Goal: Task Accomplishment & Management: Complete application form

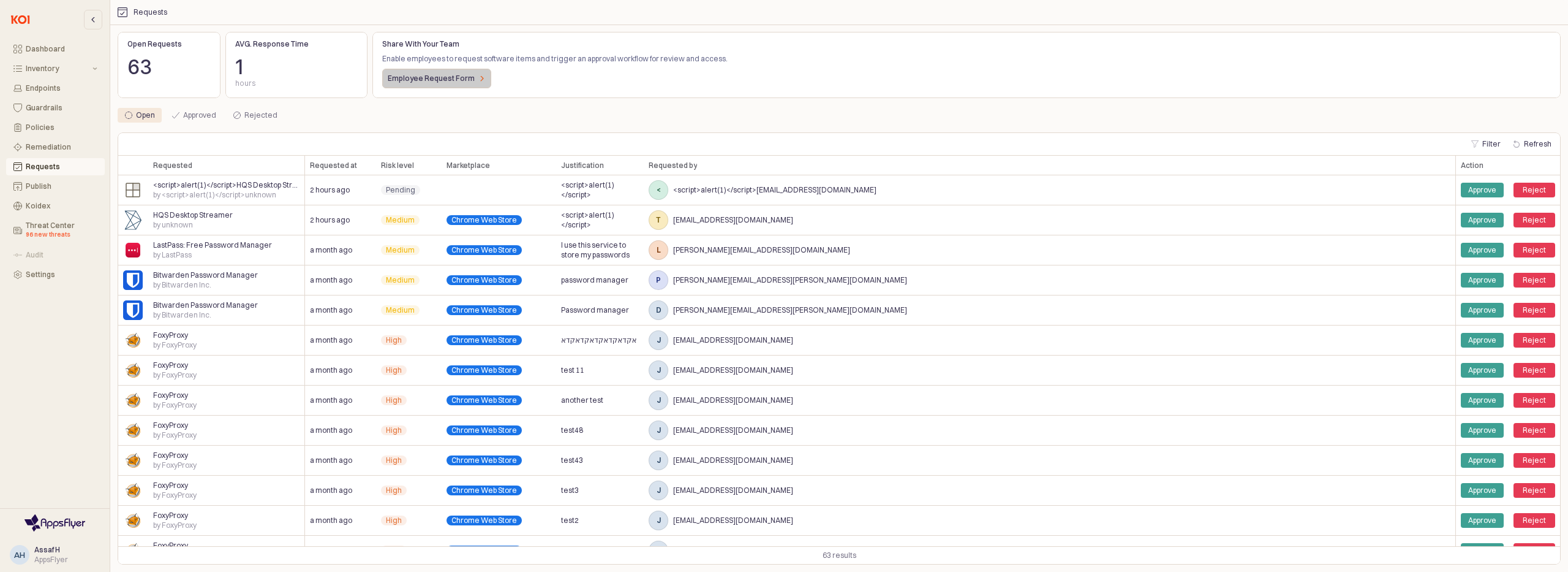
click at [435, 82] on p "Employee Request Form" at bounding box center [432, 78] width 87 height 10
click at [454, 82] on p "Employee Request Form" at bounding box center [432, 78] width 87 height 10
click at [364, 193] on div "2 hours ago" at bounding box center [341, 191] width 71 height 30
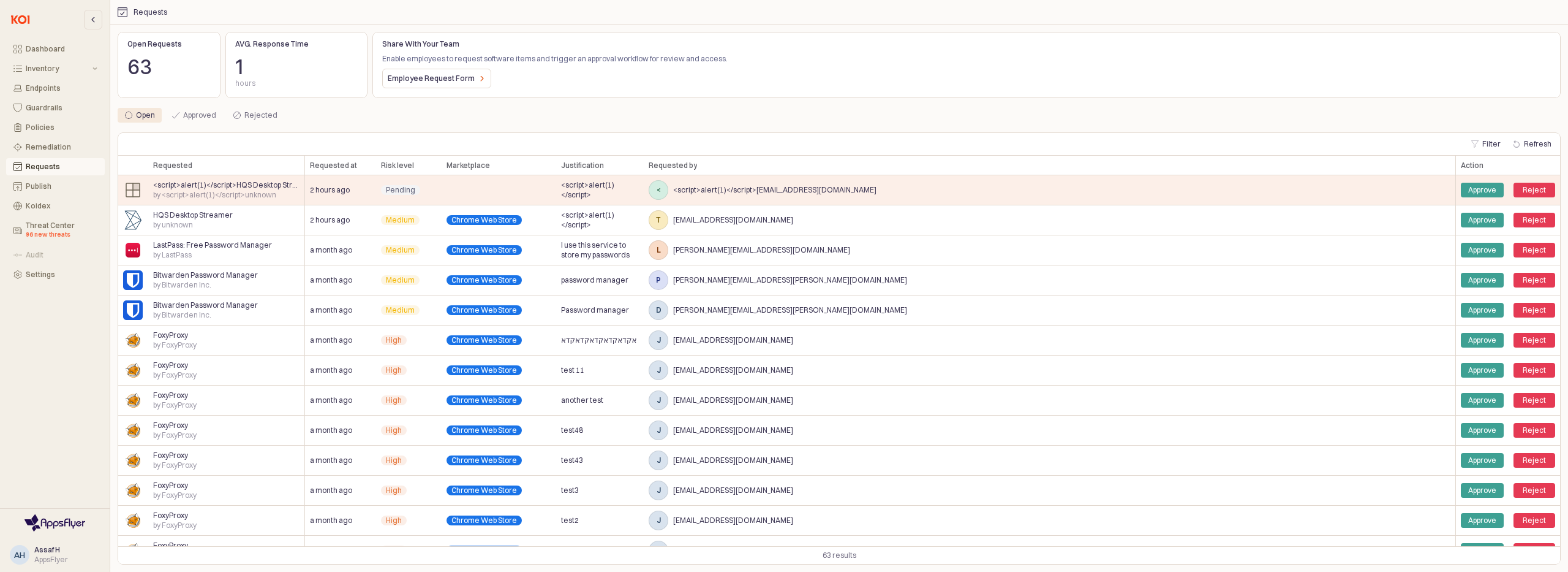
click at [1393, 87] on div "Employee Request Form" at bounding box center [966, 78] width 1169 height 20
click at [1362, 113] on div "Open Approved Rejected" at bounding box center [836, 115] width 1438 height 15
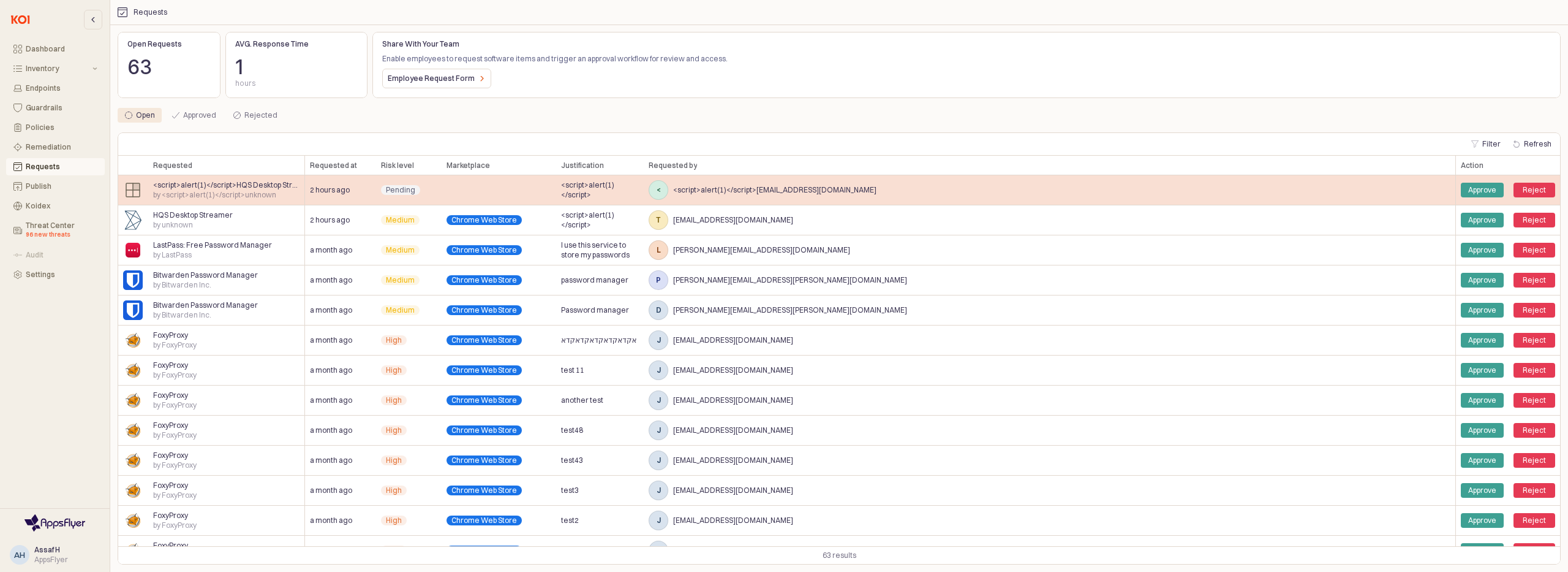
click at [877, 193] on span "<script>alert(1)</script>test123123425342454123312323@mailinator.com" at bounding box center [775, 190] width 203 height 10
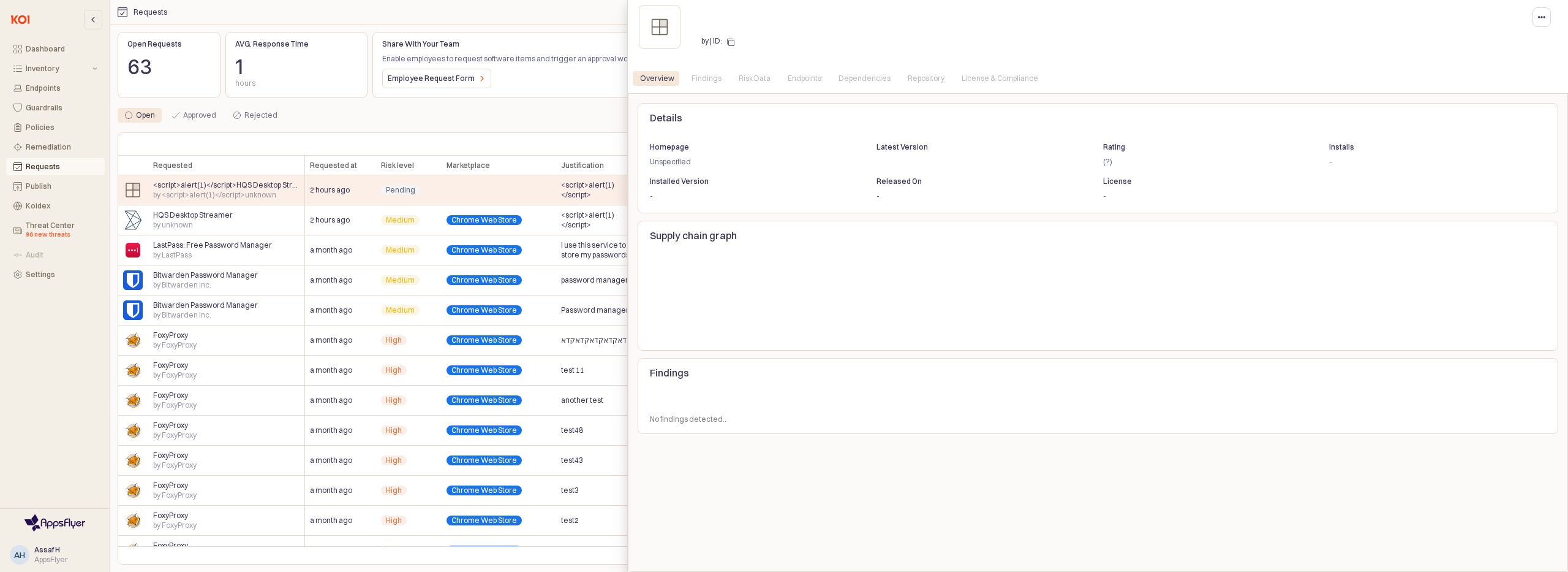
click at [788, 79] on div "Endpoints" at bounding box center [805, 78] width 34 height 15
click at [744, 83] on div "Risk Data" at bounding box center [755, 78] width 32 height 15
click at [690, 86] on div "Overview Findings Risk Data Endpoints Dependencies Repository License & Complia…" at bounding box center [1098, 78] width 930 height 20
click at [653, 84] on div "Overview" at bounding box center [657, 78] width 35 height 15
click at [475, 192] on div at bounding box center [784, 286] width 1568 height 572
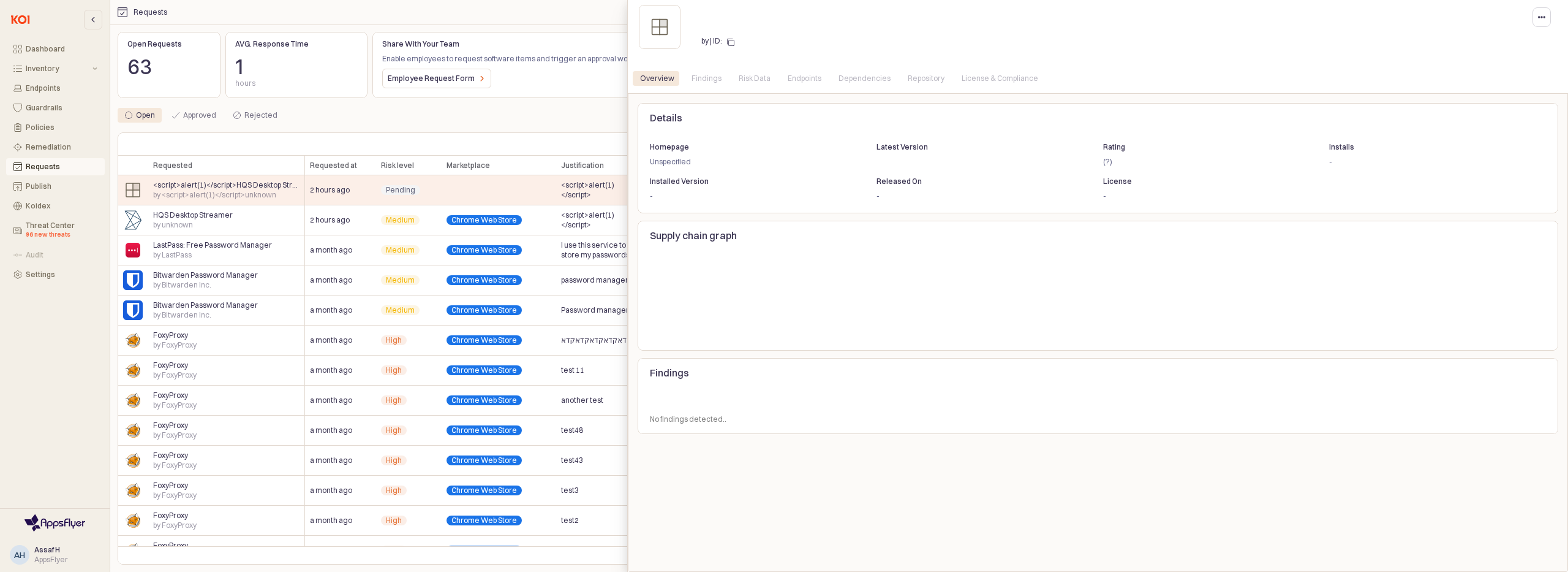
click at [475, 192] on div at bounding box center [784, 286] width 1568 height 572
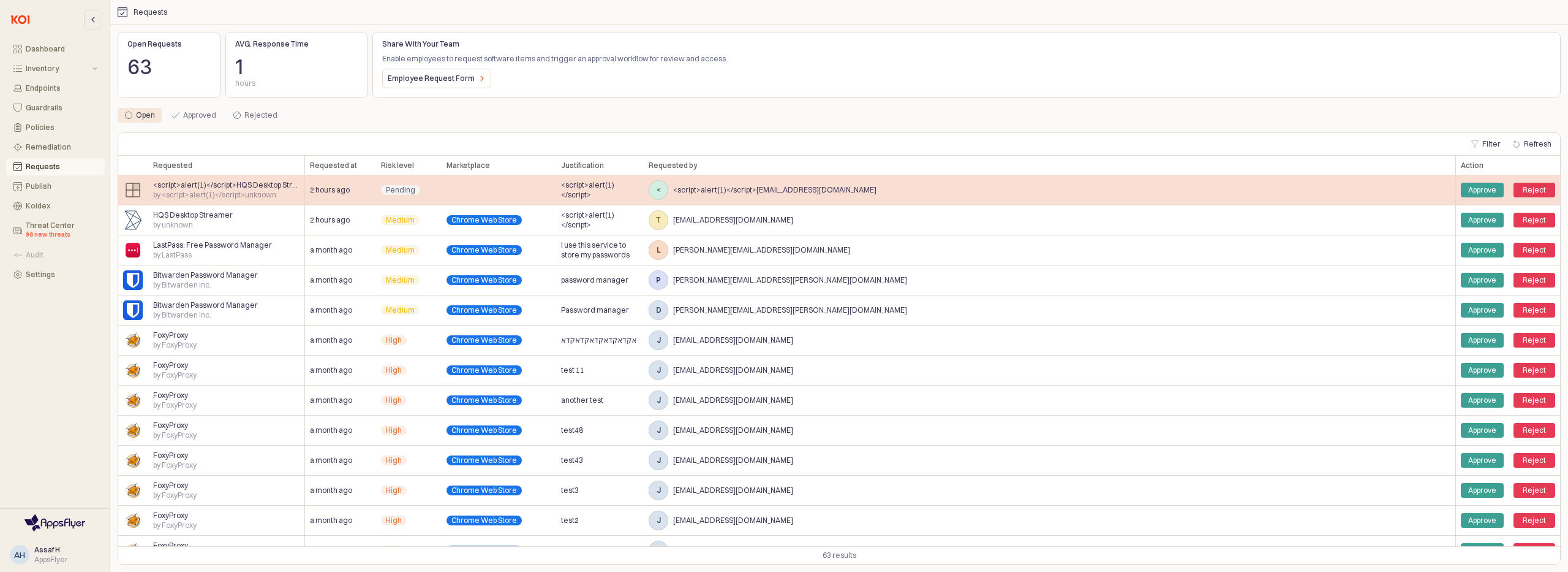
click at [475, 192] on div "App Frame" at bounding box center [499, 191] width 115 height 30
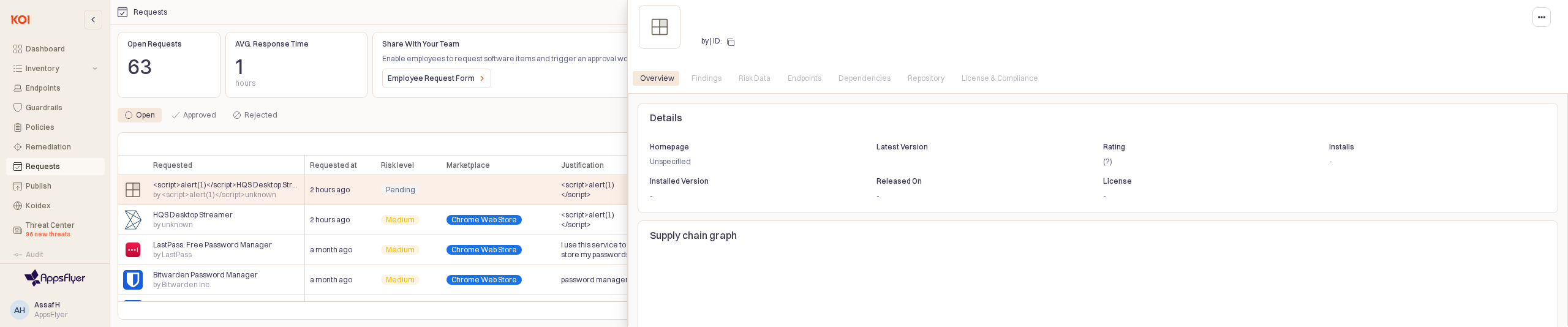
click at [247, 219] on div at bounding box center [784, 163] width 1568 height 327
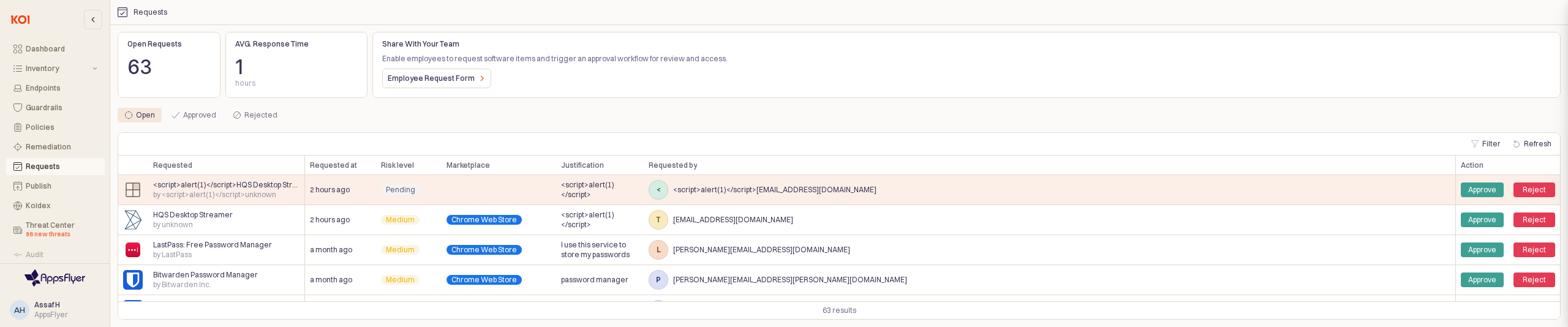
click at [247, 219] on div at bounding box center [784, 163] width 1568 height 327
click at [270, 218] on div "HQS Desktop Streamer by unknown" at bounding box center [226, 220] width 157 height 30
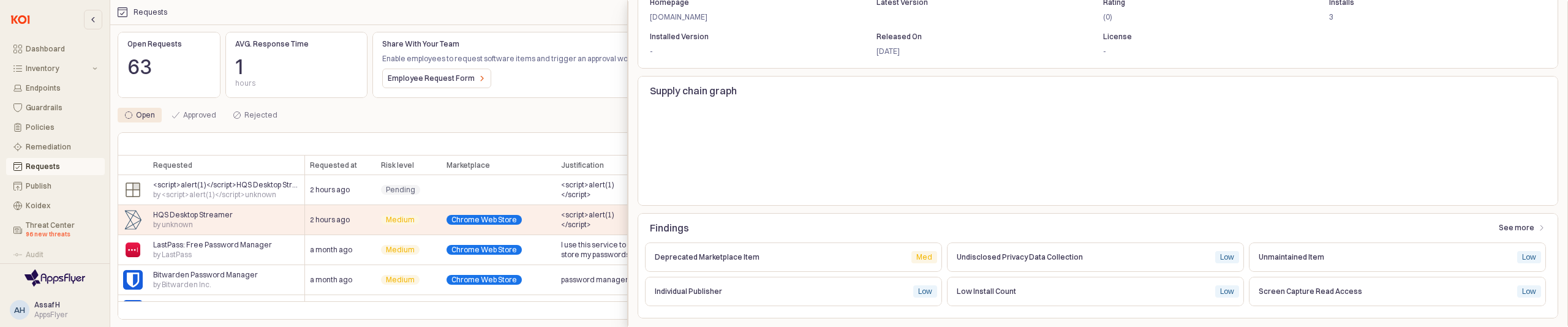
scroll to position [168, 0]
click at [768, 260] on p "Deprecated Marketplace Item" at bounding box center [777, 256] width 247 height 11
click at [782, 265] on div "Deprecated Marketplace Item Med Med" at bounding box center [793, 257] width 288 height 20
click at [1523, 230] on p "See more" at bounding box center [1517, 226] width 36 height 10
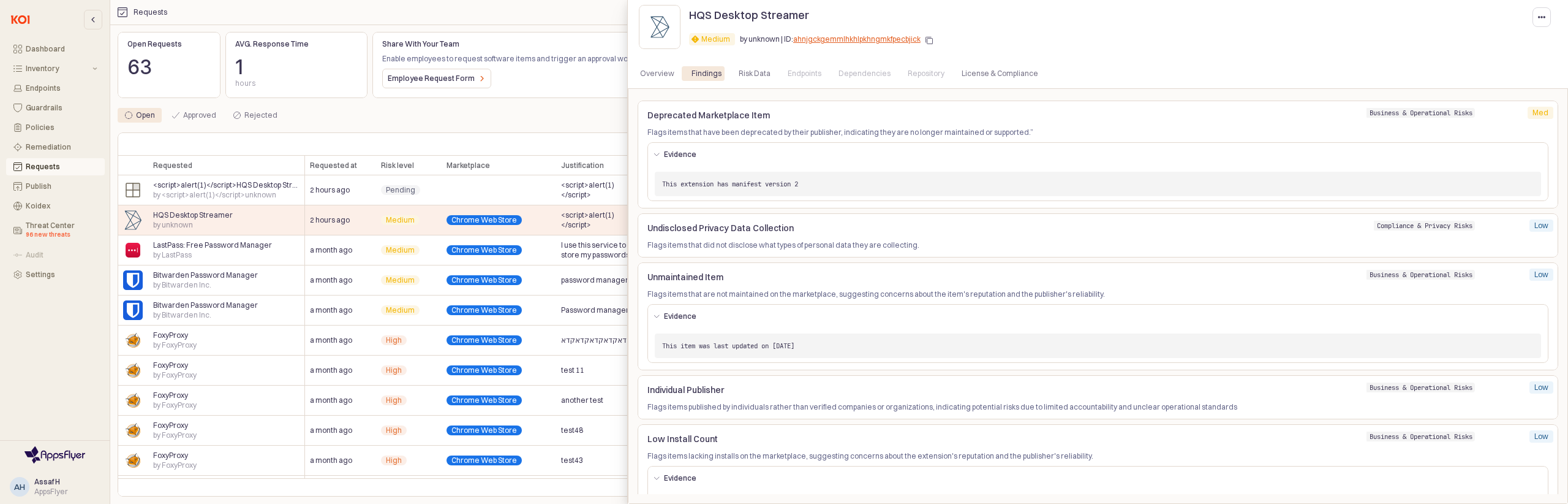
scroll to position [89, 0]
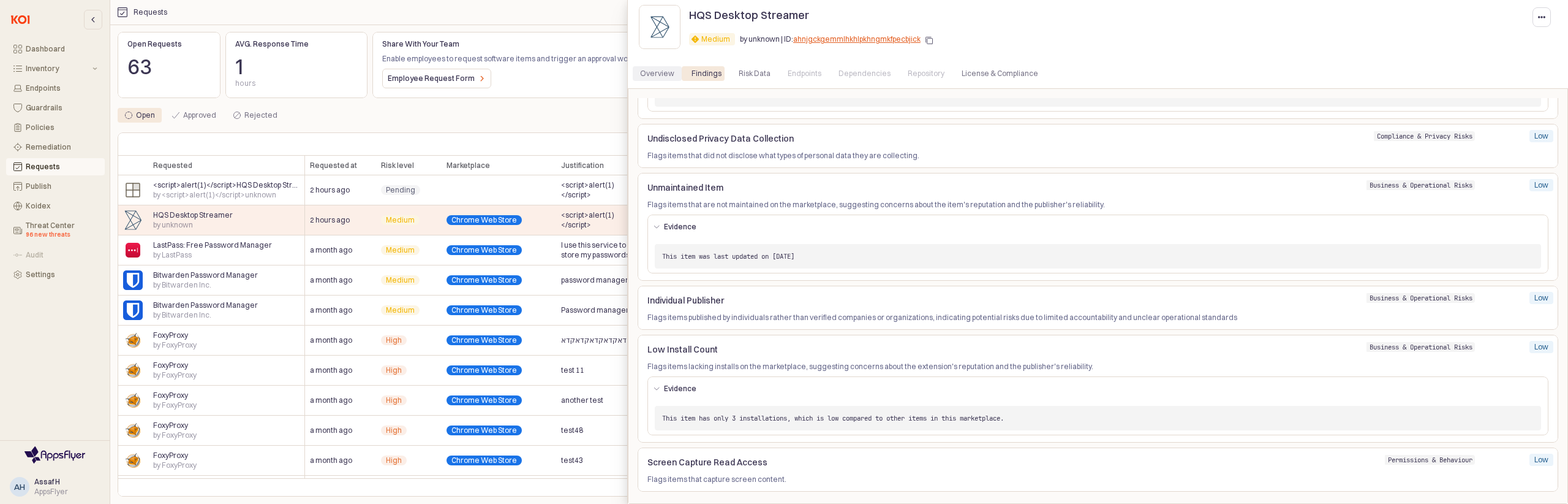
click at [646, 76] on div "Overview" at bounding box center [657, 73] width 35 height 15
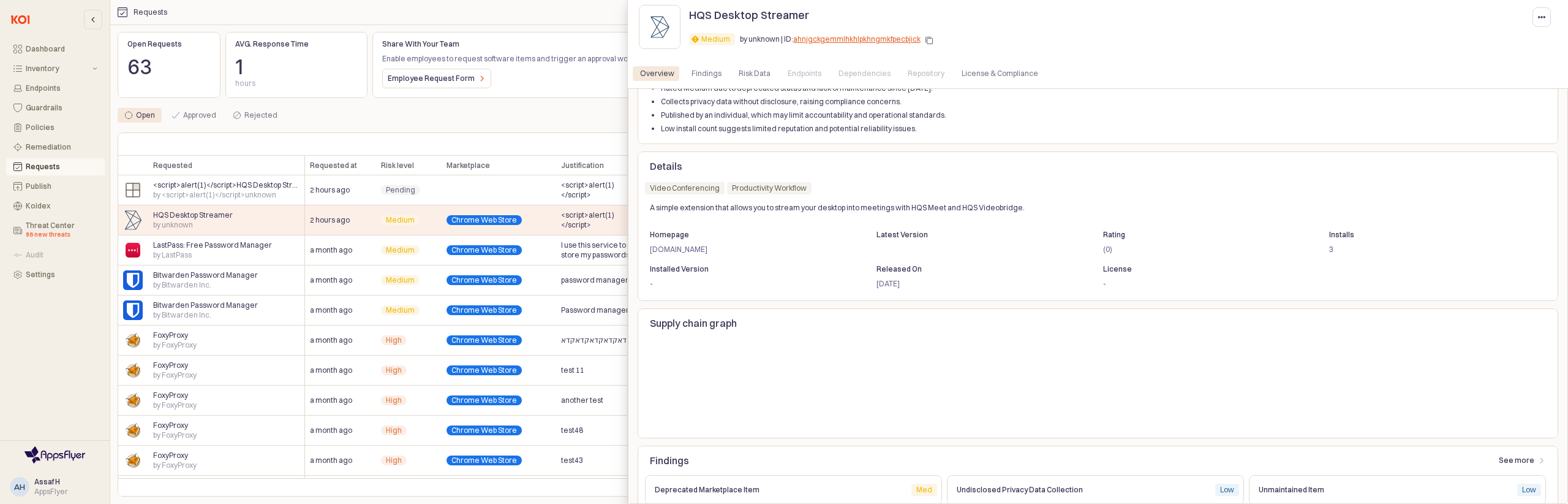
scroll to position [159, 0]
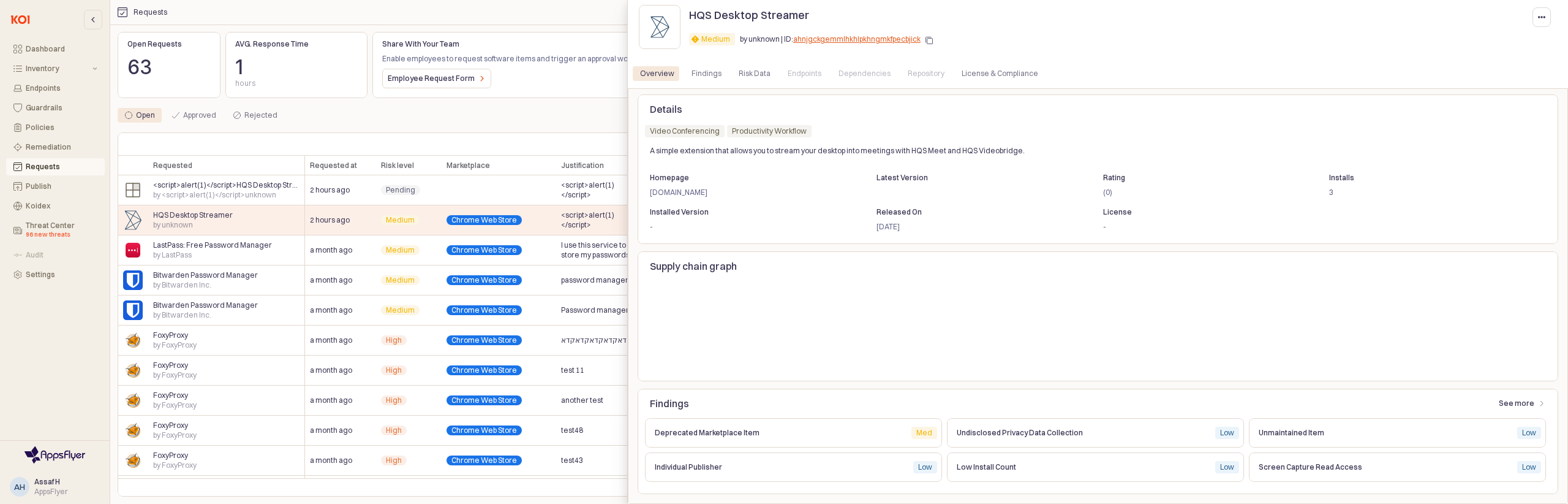
click at [514, 164] on div at bounding box center [784, 252] width 1568 height 504
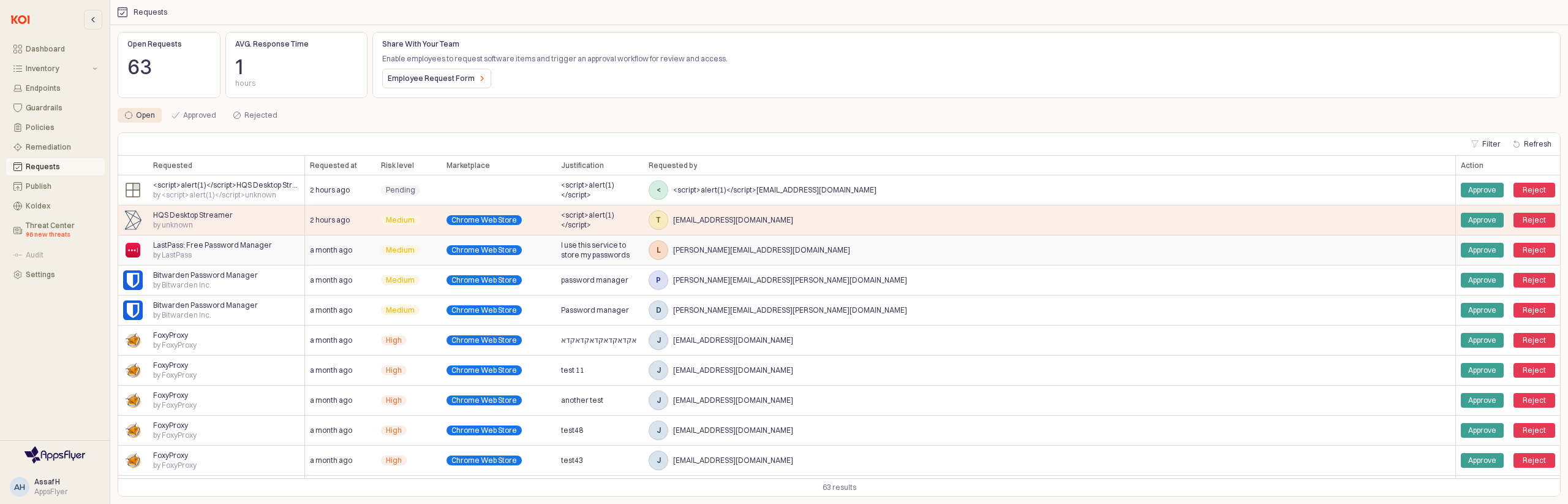
click at [551, 256] on div "Chrome Web Store" at bounding box center [499, 250] width 115 height 30
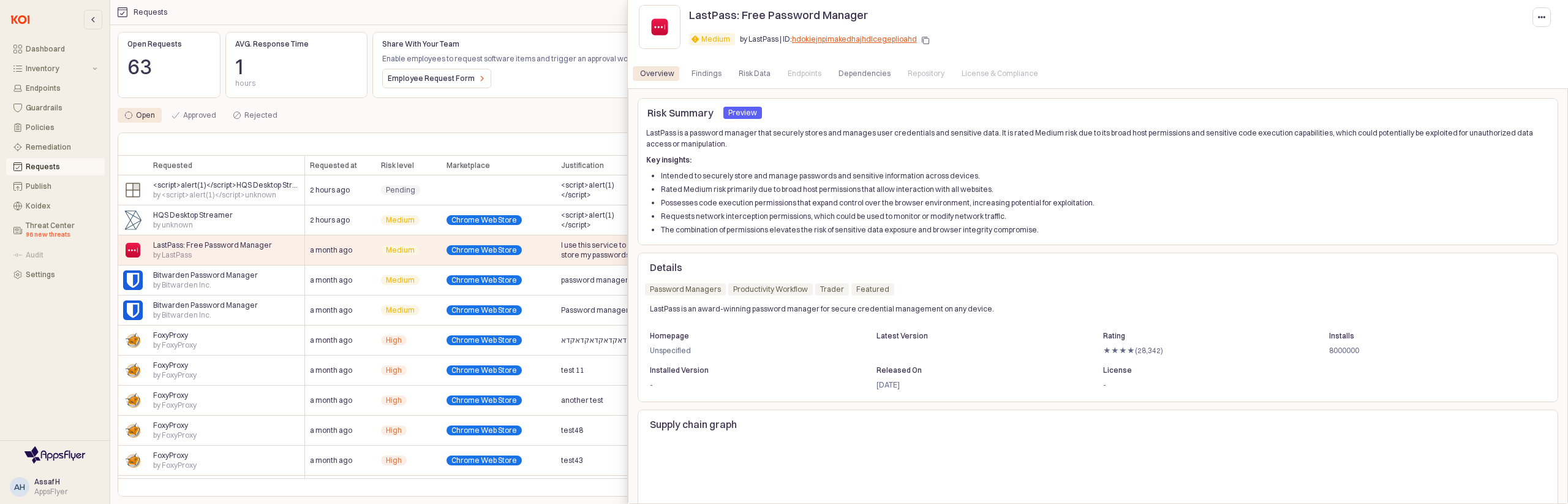
click at [573, 110] on div at bounding box center [784, 252] width 1568 height 504
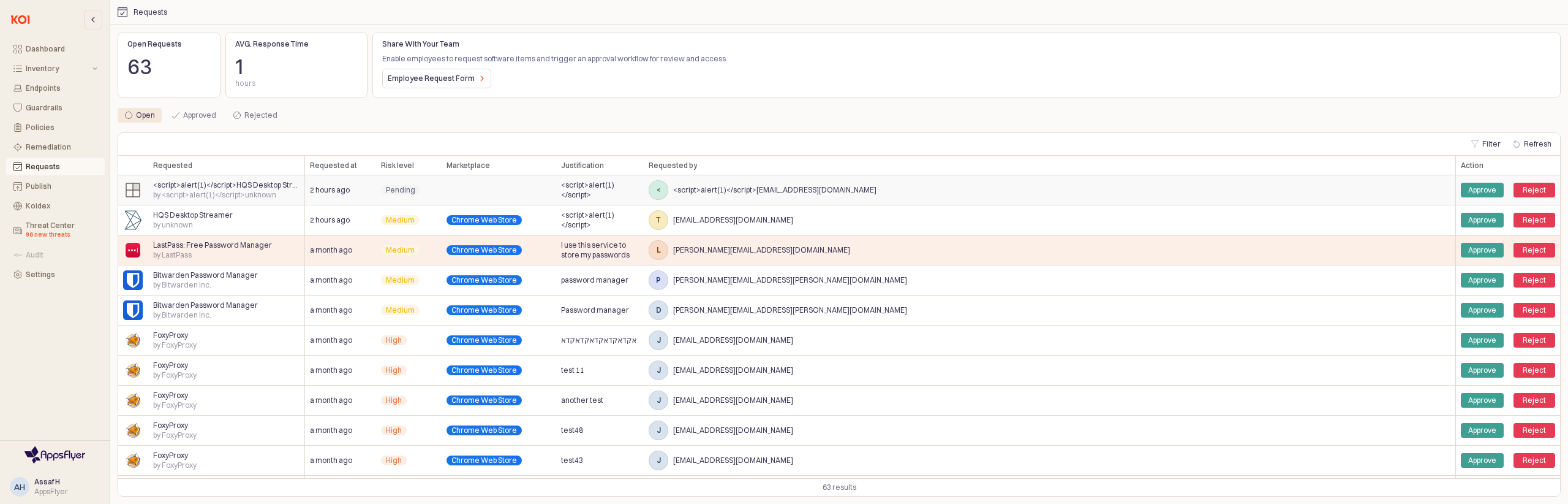
click at [760, 194] on span "<script>alert(1)</script>test123123425342454123312323@mailinator.com" at bounding box center [775, 190] width 203 height 10
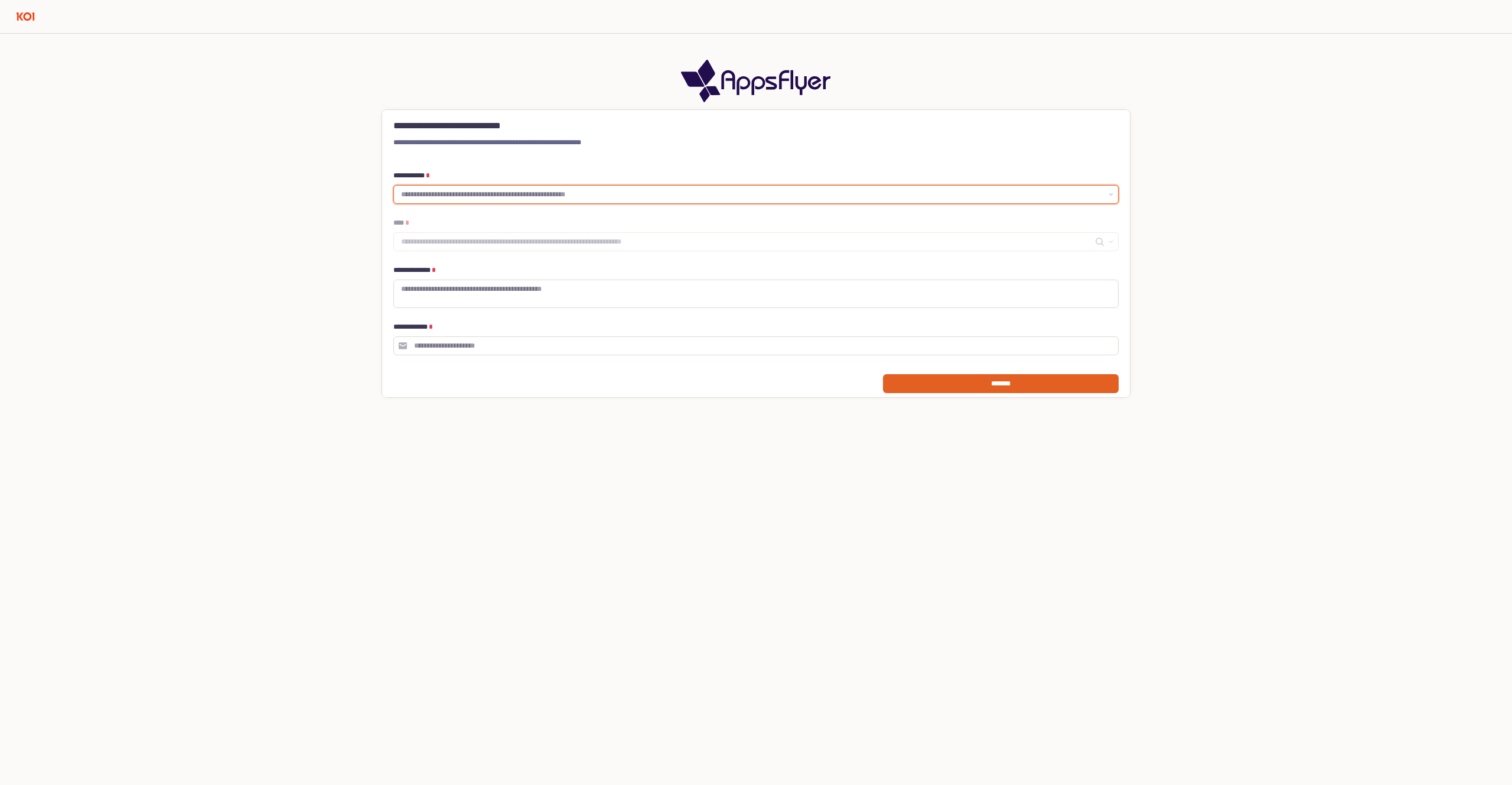
click at [448, 202] on div "App Frame" at bounding box center [749, 194] width 710 height 18
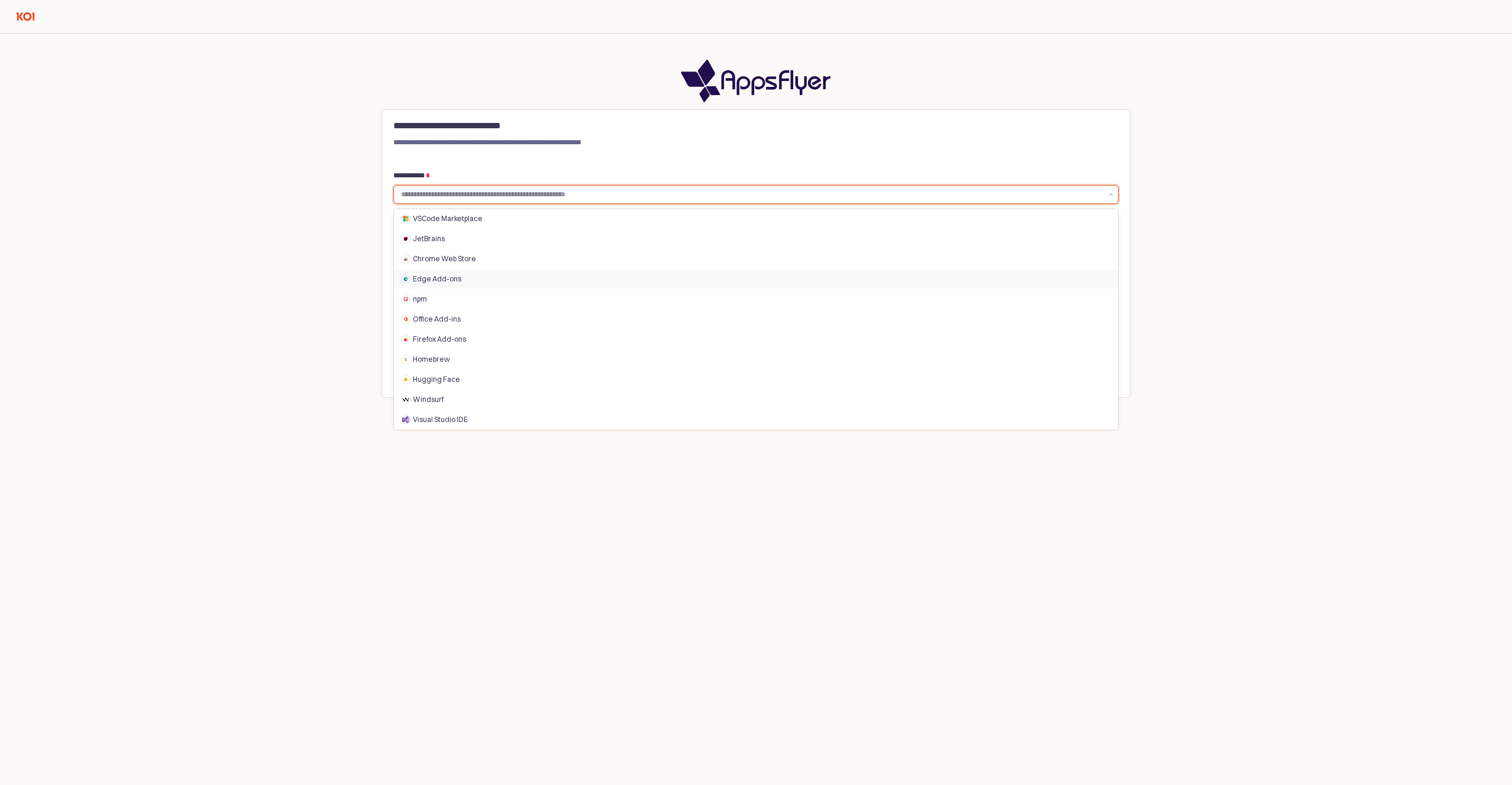
click at [441, 271] on div "Edge Add-ons" at bounding box center [756, 279] width 725 height 19
type input "**********"
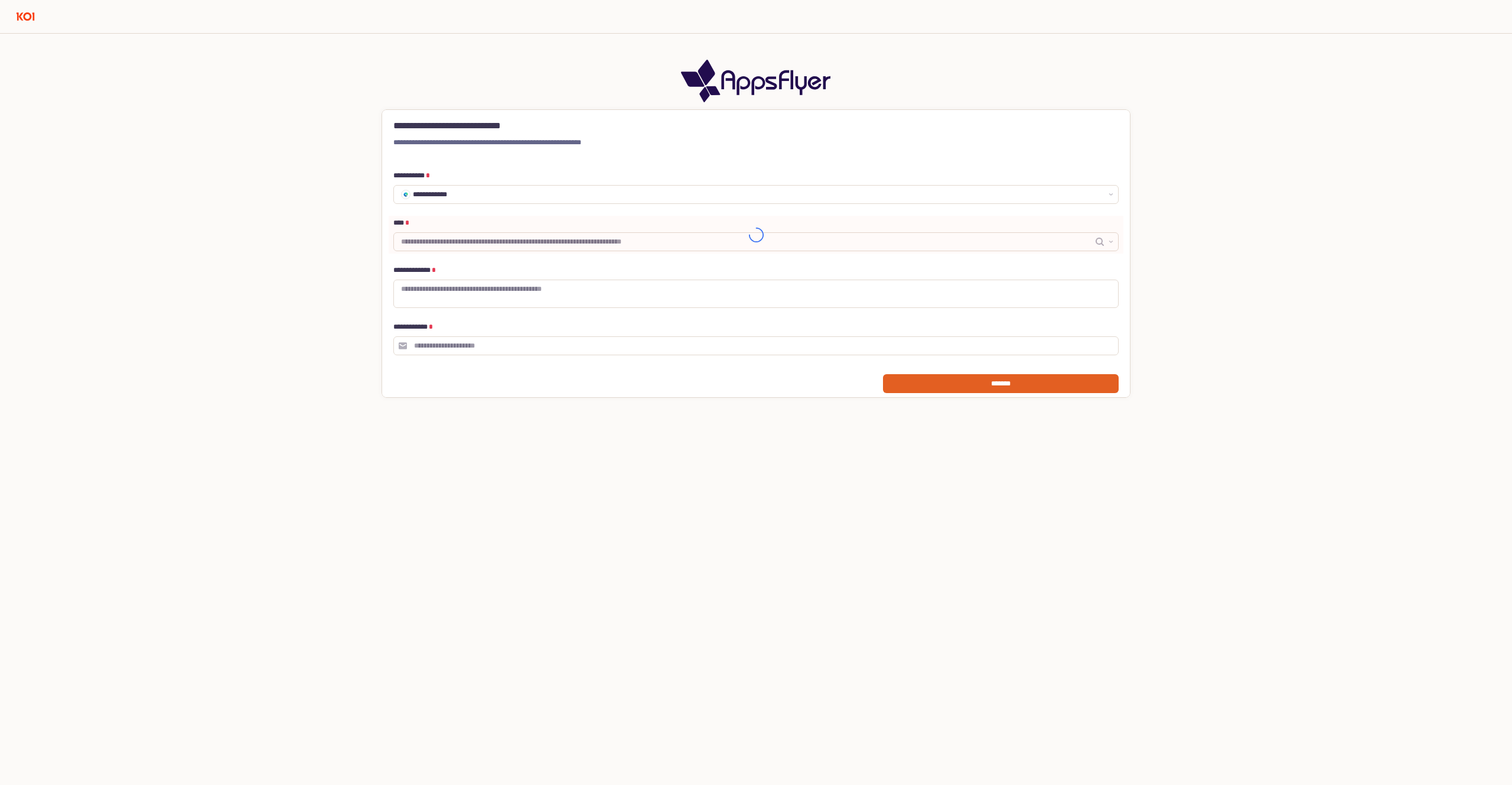
click at [446, 238] on div "App Frame" at bounding box center [756, 234] width 735 height 38
click at [444, 240] on input "**** *" at bounding box center [747, 242] width 692 height 12
click at [441, 268] on div "큐텐 가격 내역" at bounding box center [764, 265] width 679 height 9
type input "********"
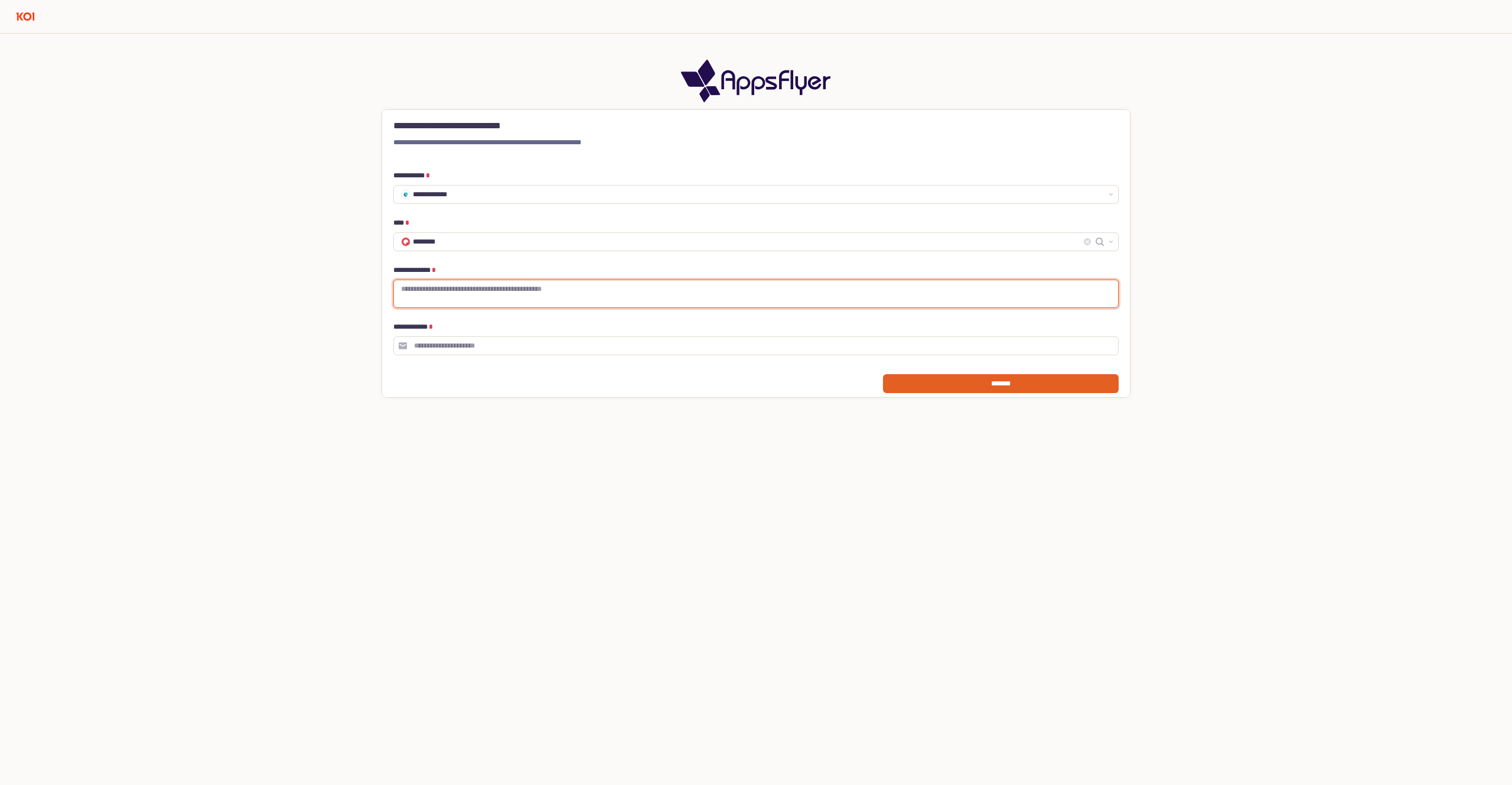
click at [434, 301] on textarea "**********" at bounding box center [756, 294] width 710 height 19
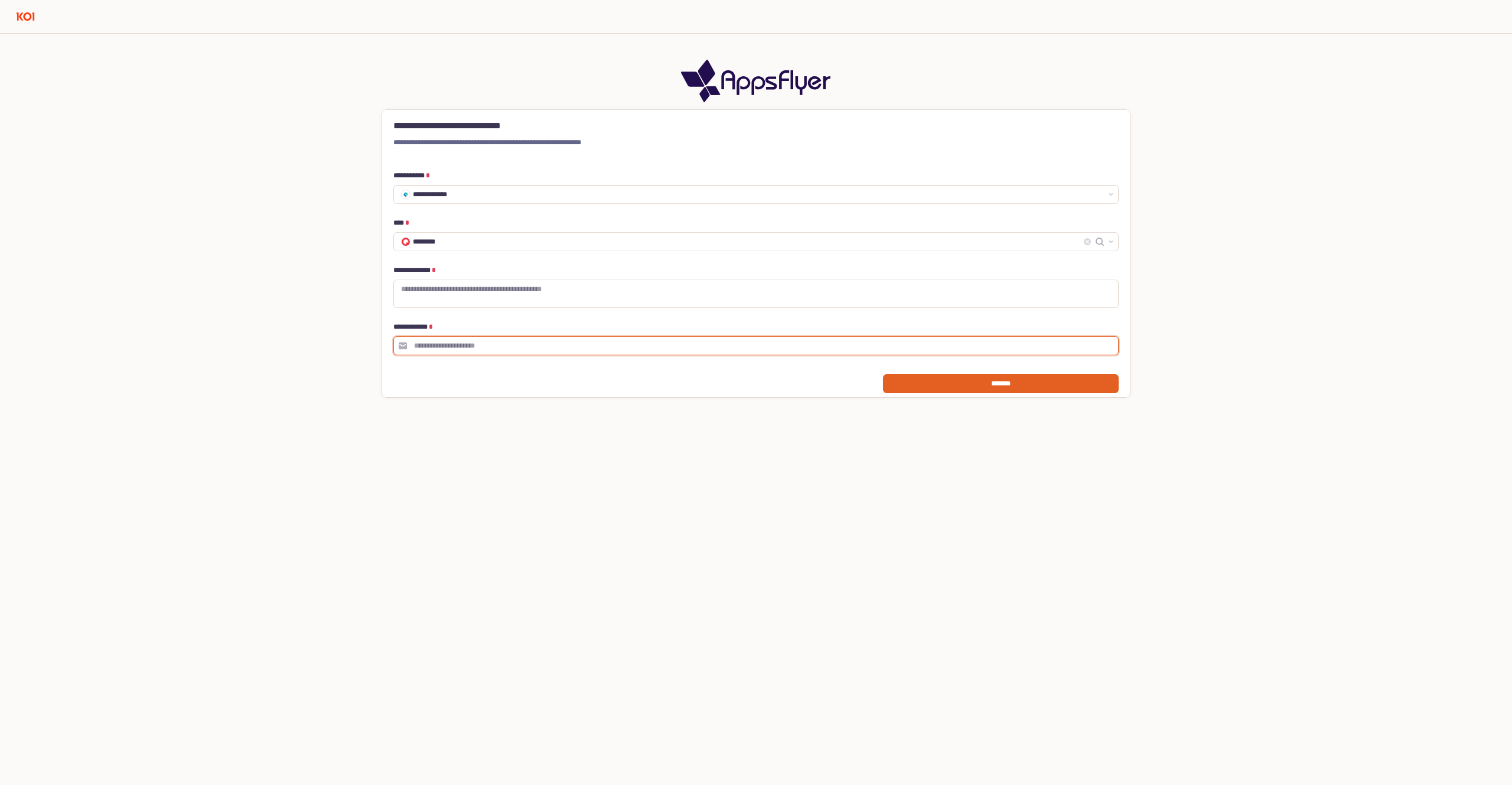
click at [431, 345] on input "**********" at bounding box center [762, 345] width 711 height 18
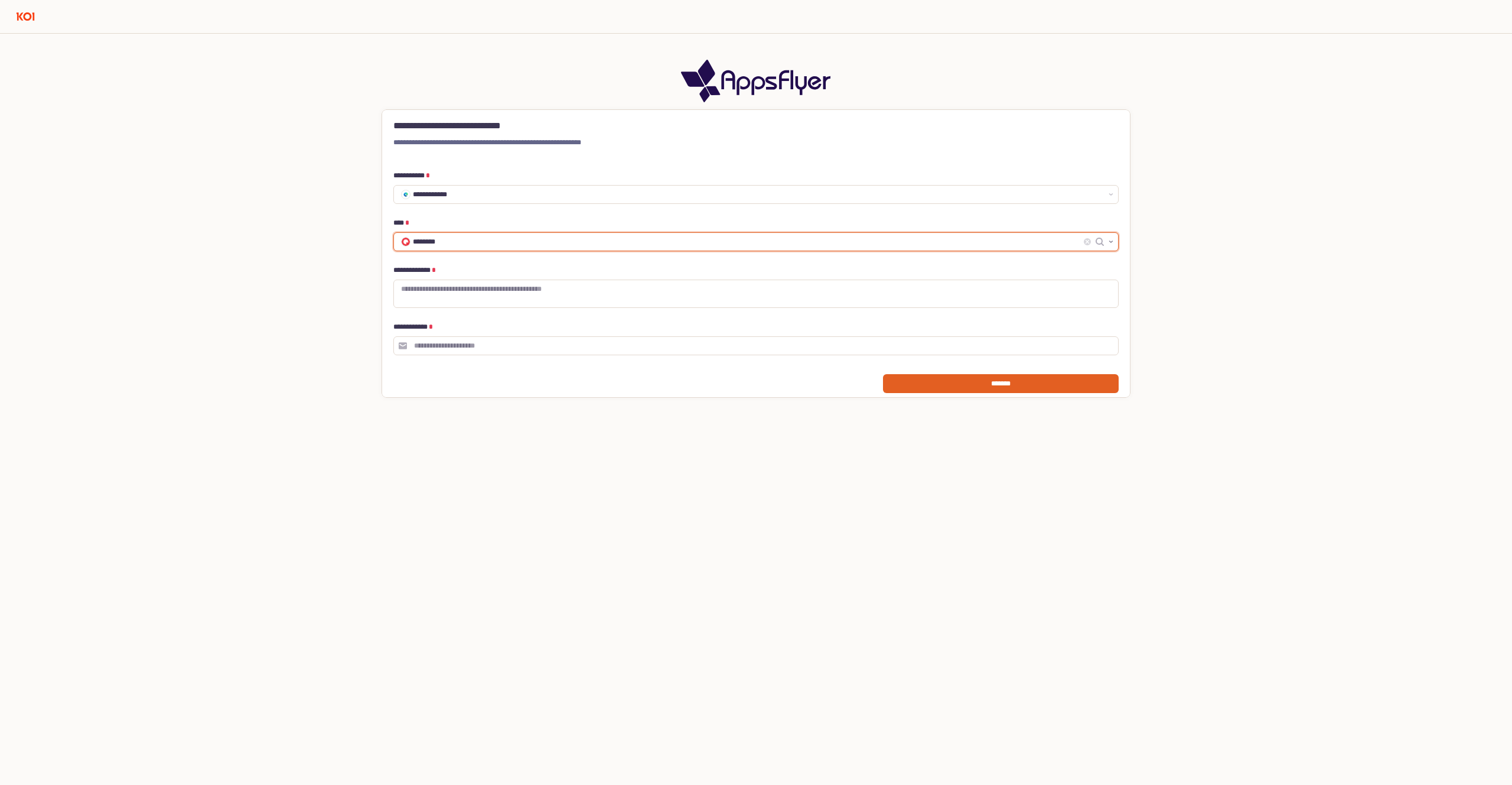
click at [1107, 244] on button "Show suggestions" at bounding box center [1111, 241] width 15 height 18
click at [1173, 242] on div "**********" at bounding box center [756, 218] width 1498 height 359
click at [566, 40] on div "**********" at bounding box center [756, 218] width 1498 height 359
